Goal: Complete application form

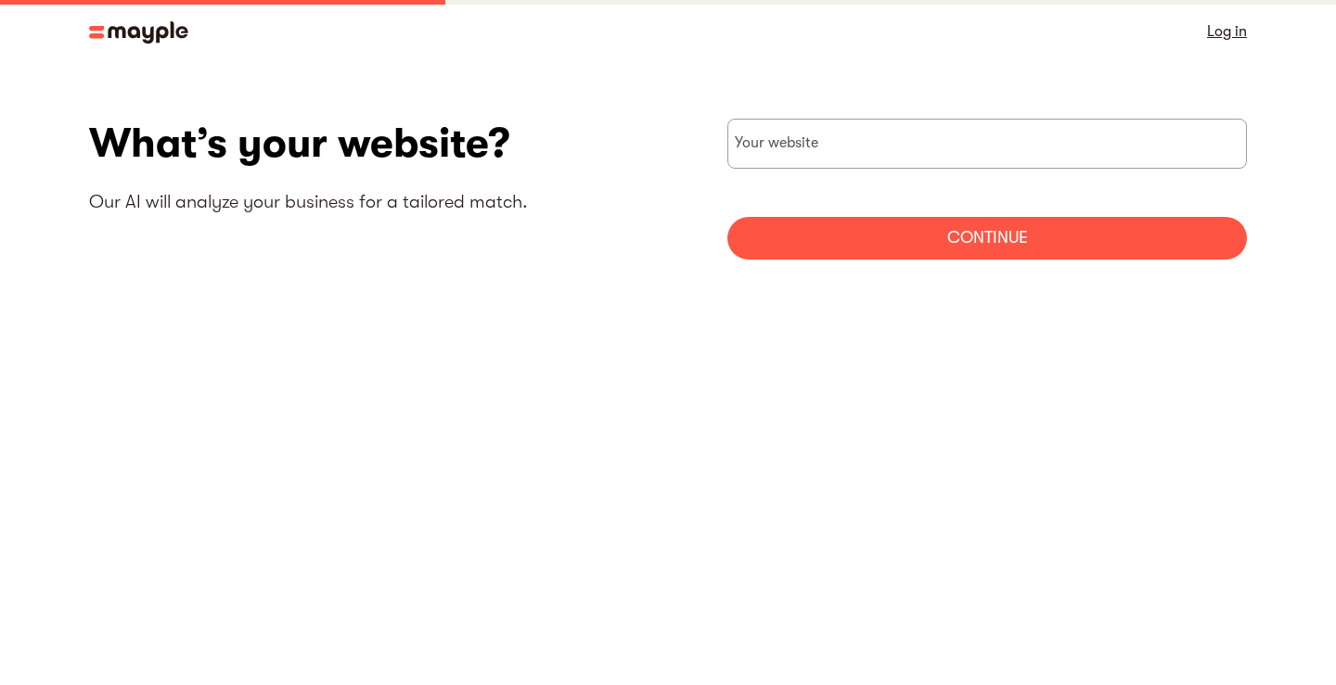
type input "[URL][DOMAIN_NAME]"
click at [897, 247] on div "Continue" at bounding box center [986, 238] width 519 height 43
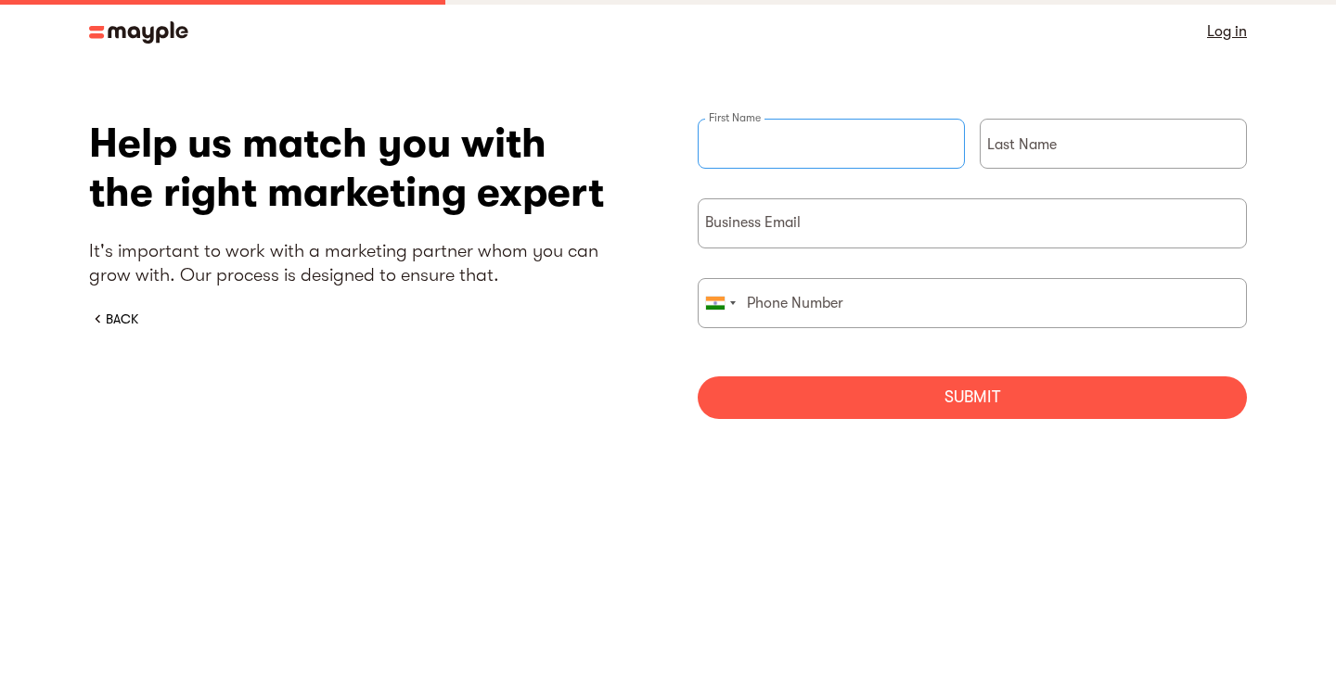
click at [819, 147] on input "briefForm" at bounding box center [831, 144] width 267 height 50
type input "Red"
type input "Rattler"
type input "02106 607 101"
click at [765, 240] on input "briefForm" at bounding box center [972, 223] width 549 height 50
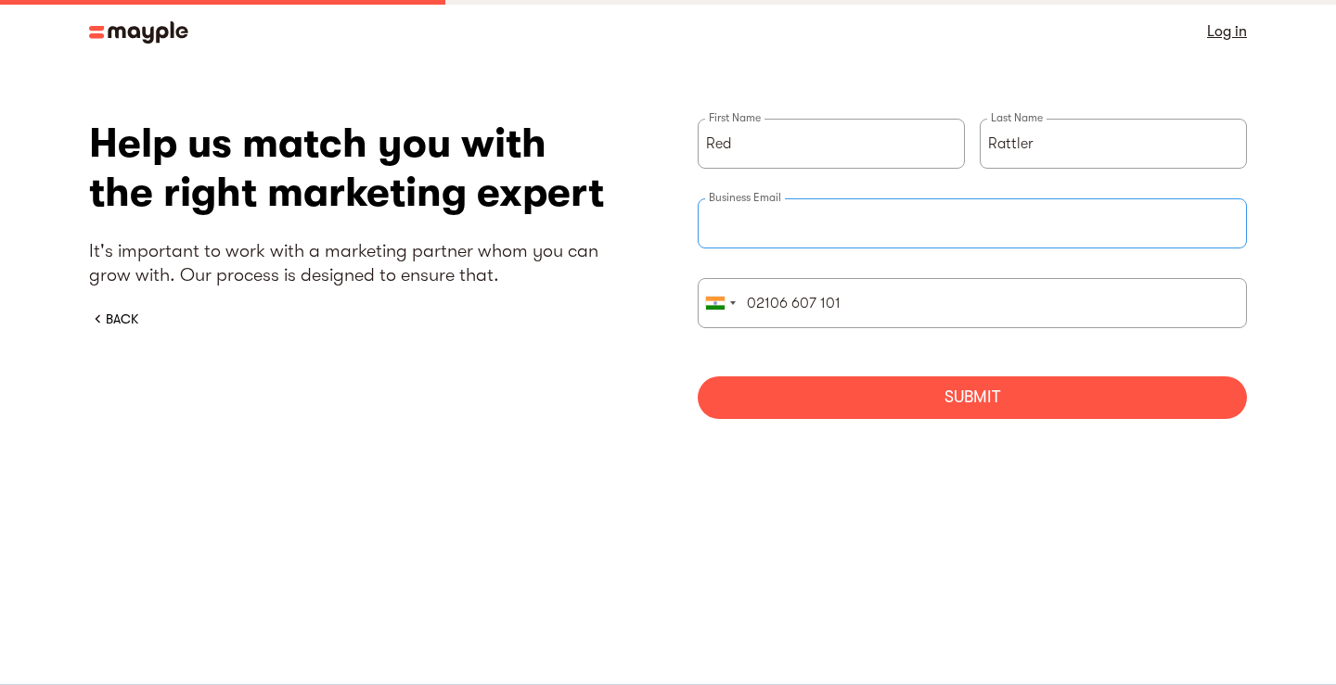
type input "[EMAIL_ADDRESS][DOMAIN_NAME]"
click at [721, 310] on div "briefForm" at bounding box center [719, 303] width 43 height 48
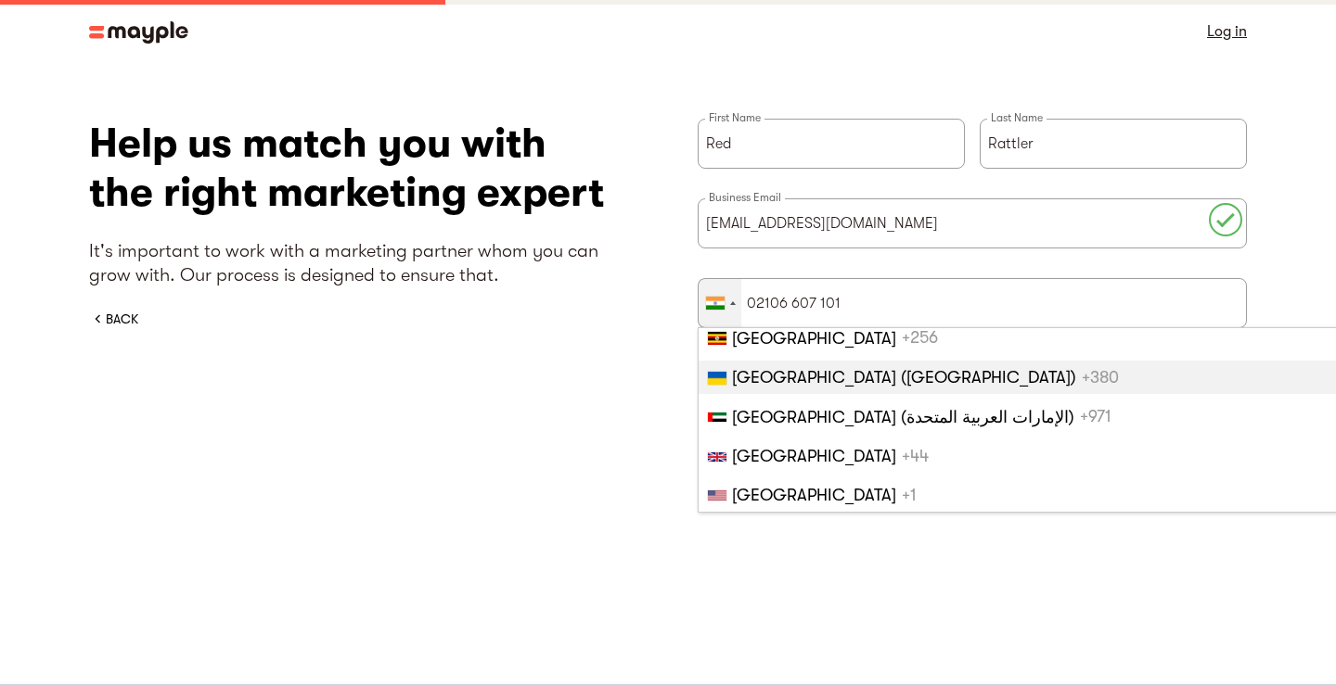
scroll to position [9162, 0]
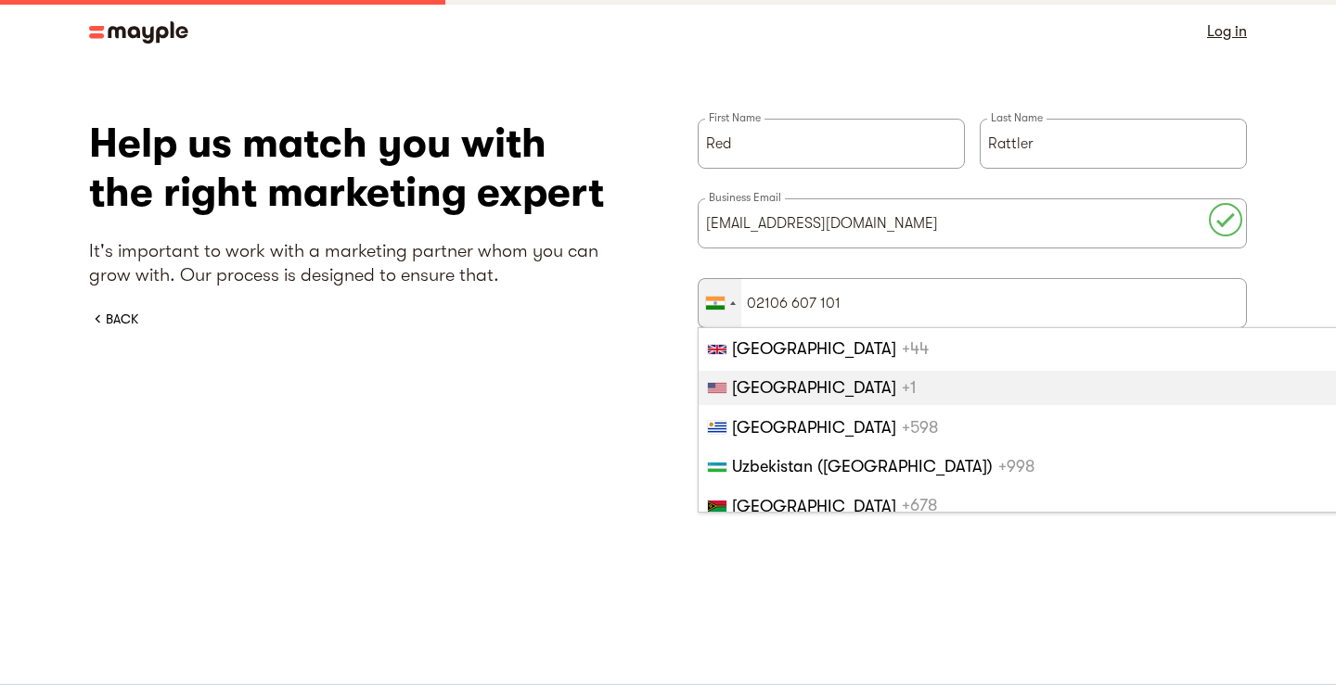
click at [791, 397] on li "[GEOGRAPHIC_DATA] +1" at bounding box center [1042, 387] width 689 height 33
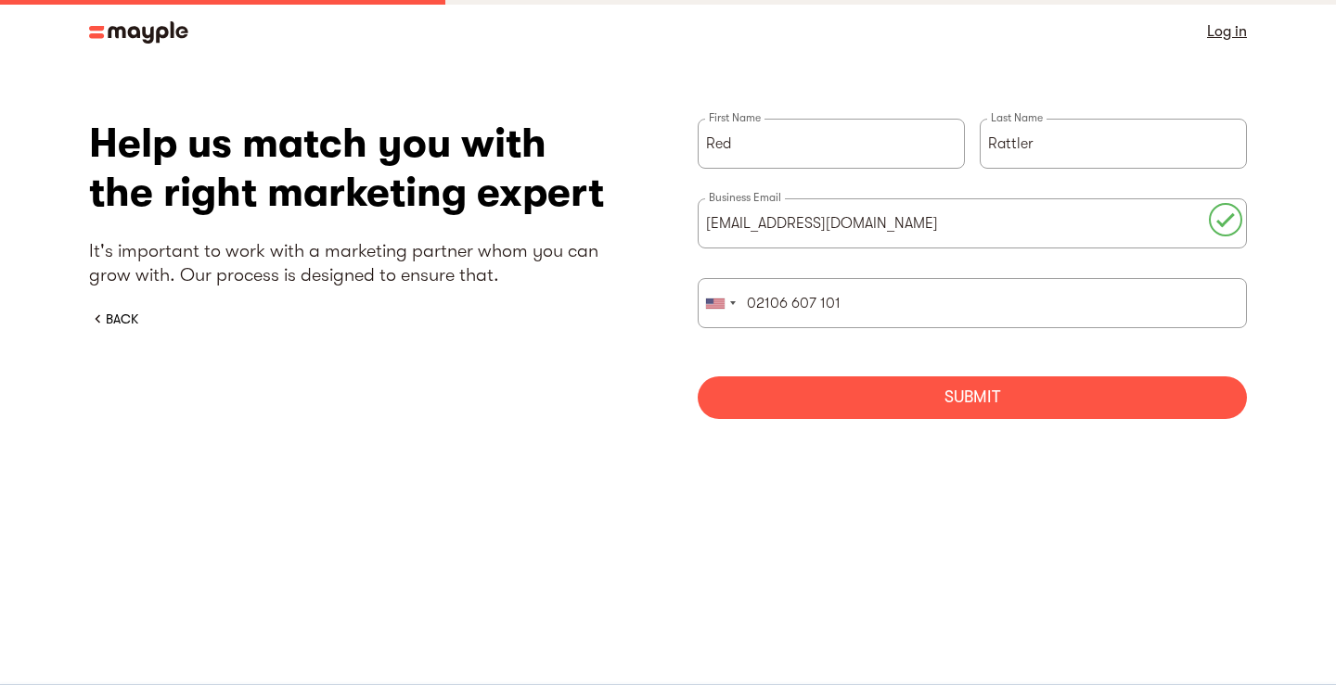
click at [842, 406] on div "Submit" at bounding box center [972, 398] width 549 height 43
click at [754, 298] on input "02106 607 101" at bounding box center [972, 303] width 549 height 50
type input "2106 607 101"
click at [688, 506] on section "What’s your website? Our AI will analyze your business for a tailored match. [U…" at bounding box center [668, 294] width 1336 height 463
click at [788, 394] on div "Submit" at bounding box center [972, 398] width 549 height 43
